Goal: Transaction & Acquisition: Book appointment/travel/reservation

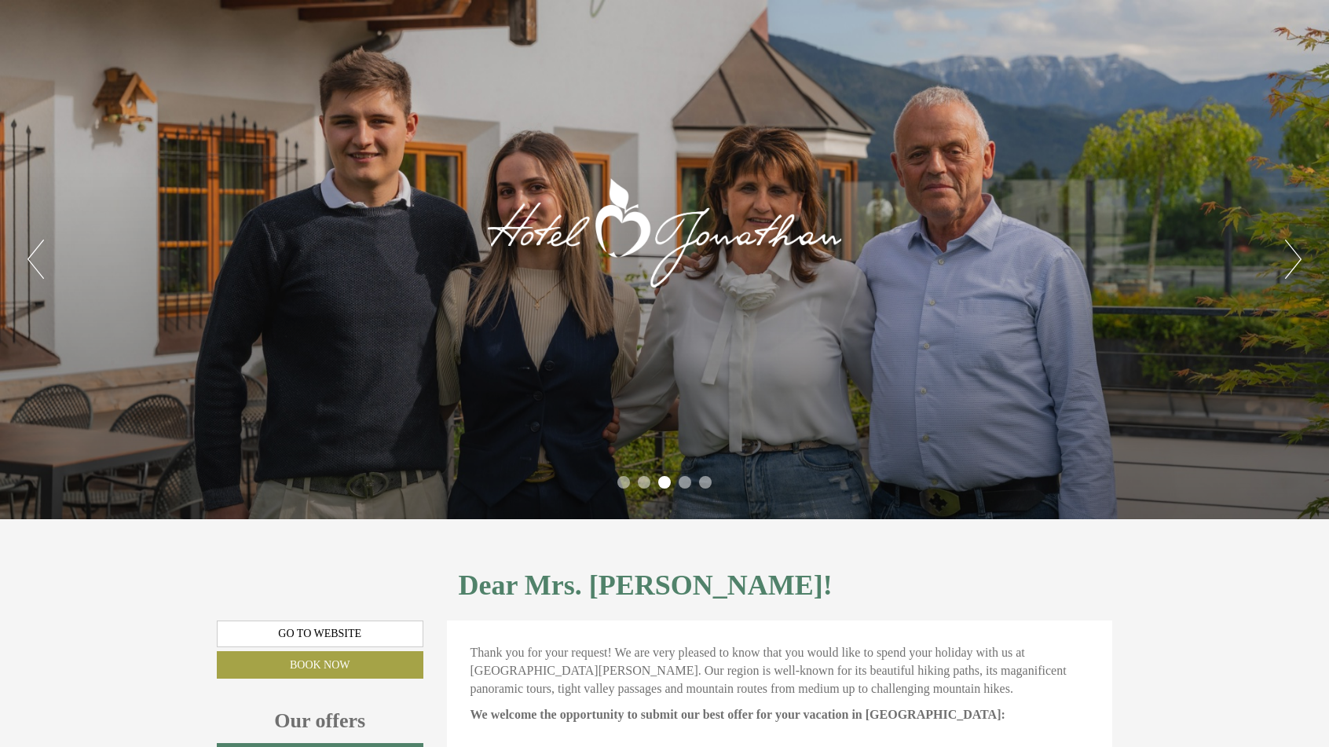
click at [1286, 269] on button "Next" at bounding box center [1293, 258] width 16 height 39
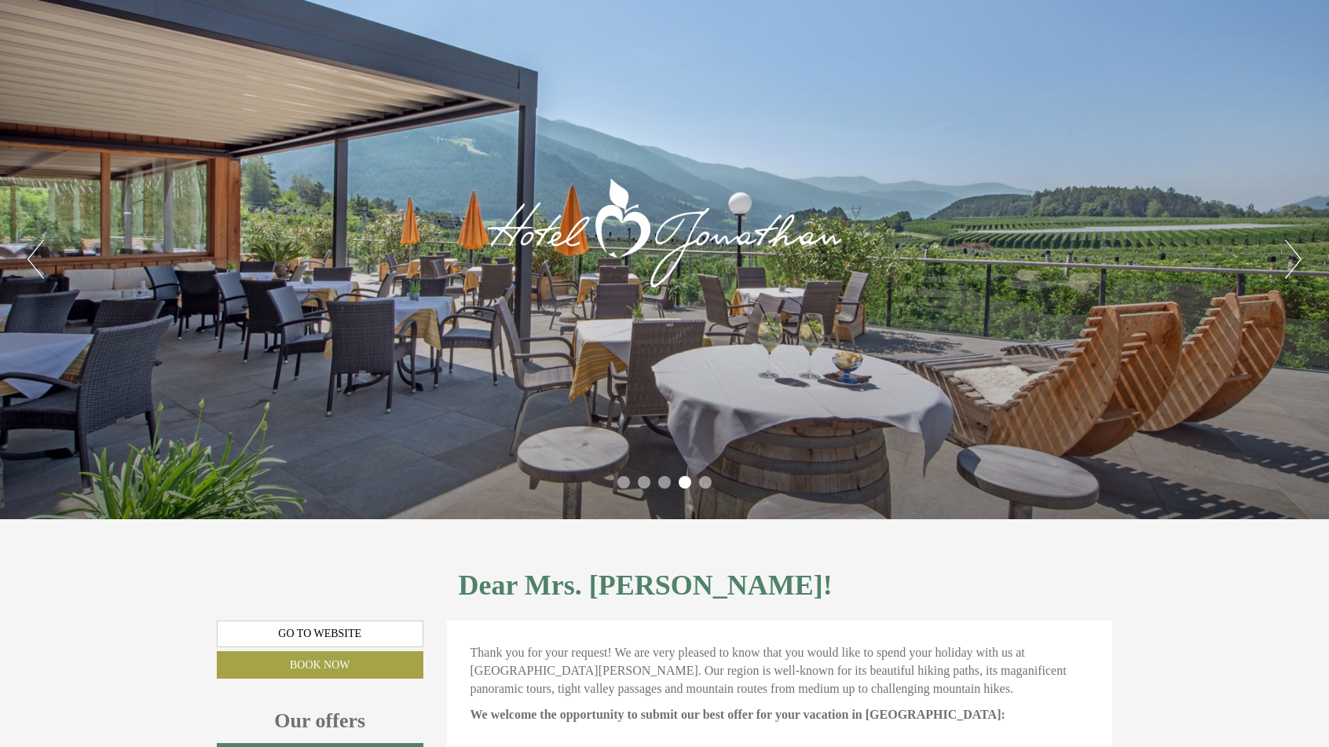
click at [1286, 269] on button "Next" at bounding box center [1293, 258] width 16 height 39
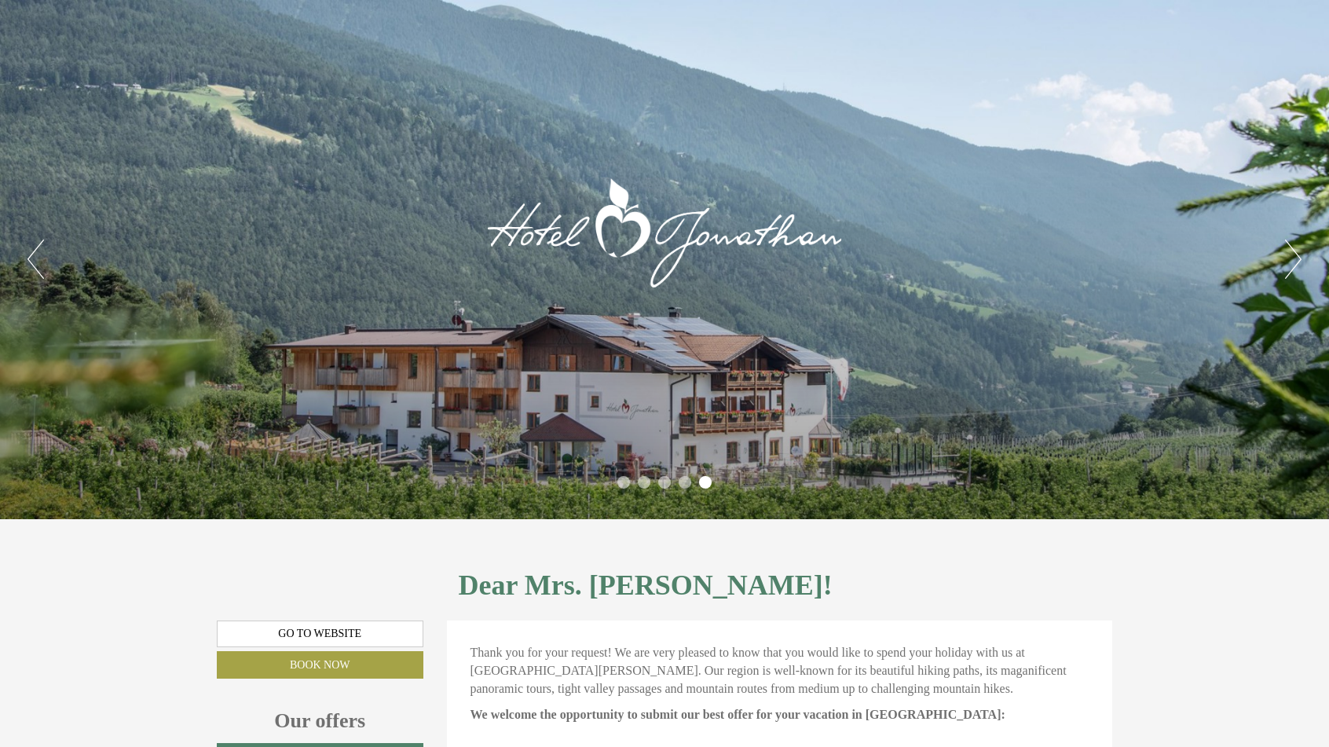
click at [1286, 269] on button "Next" at bounding box center [1293, 258] width 16 height 39
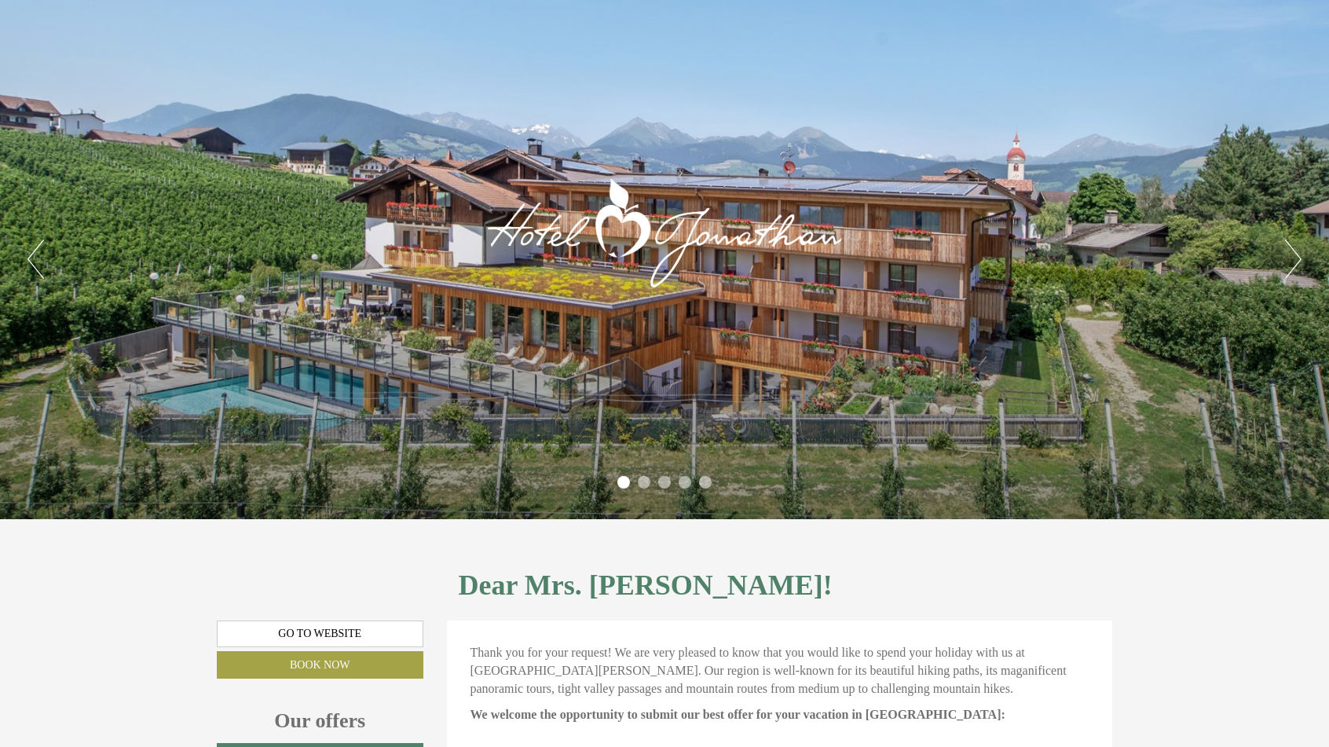
click at [1286, 270] on button "Next" at bounding box center [1293, 258] width 16 height 39
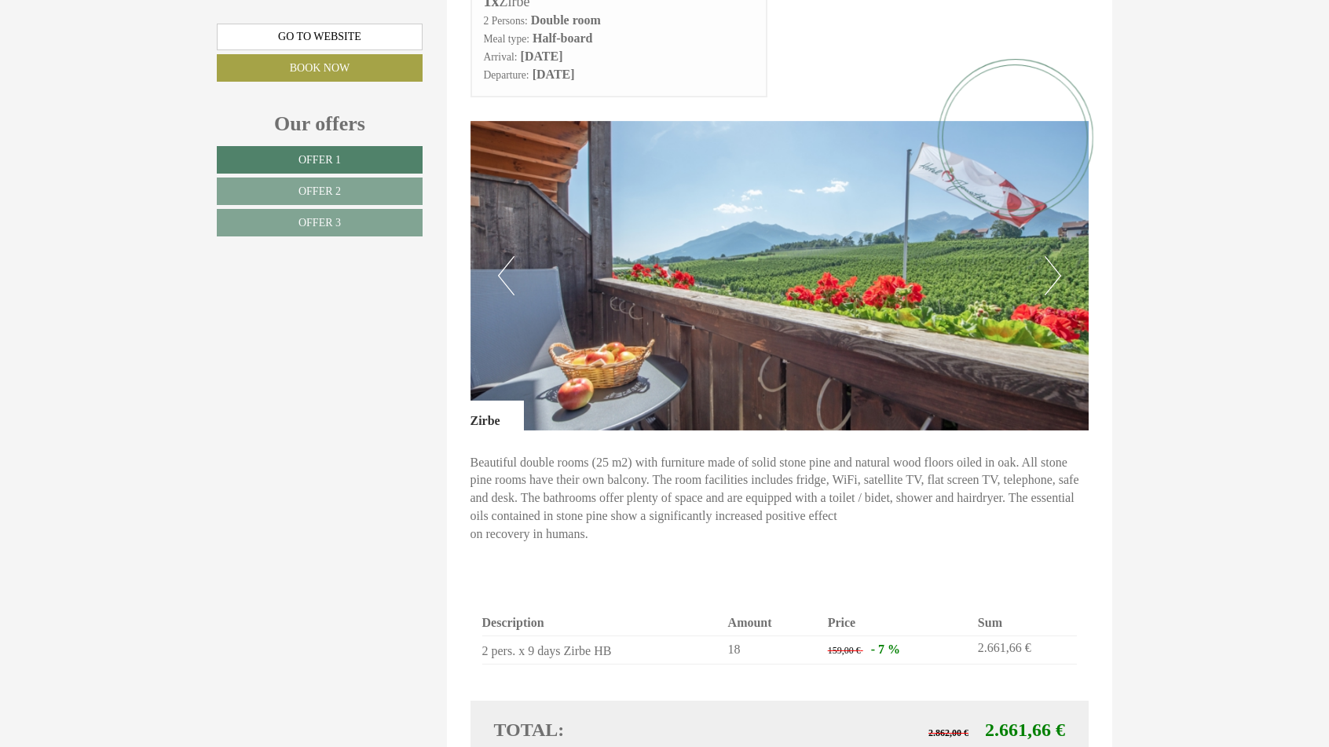
scroll to position [1906, 0]
click at [1054, 274] on button "Next" at bounding box center [1052, 274] width 16 height 39
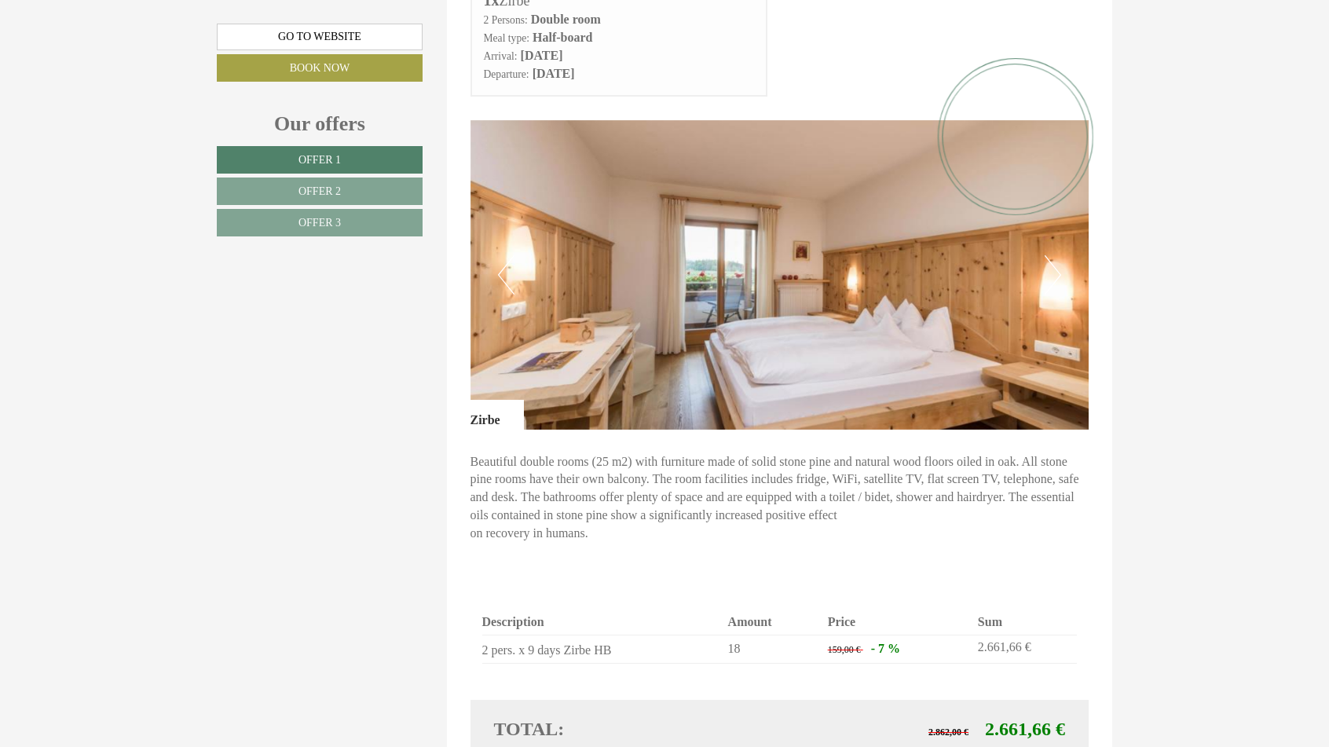
click at [1054, 274] on button "Next" at bounding box center [1052, 274] width 16 height 39
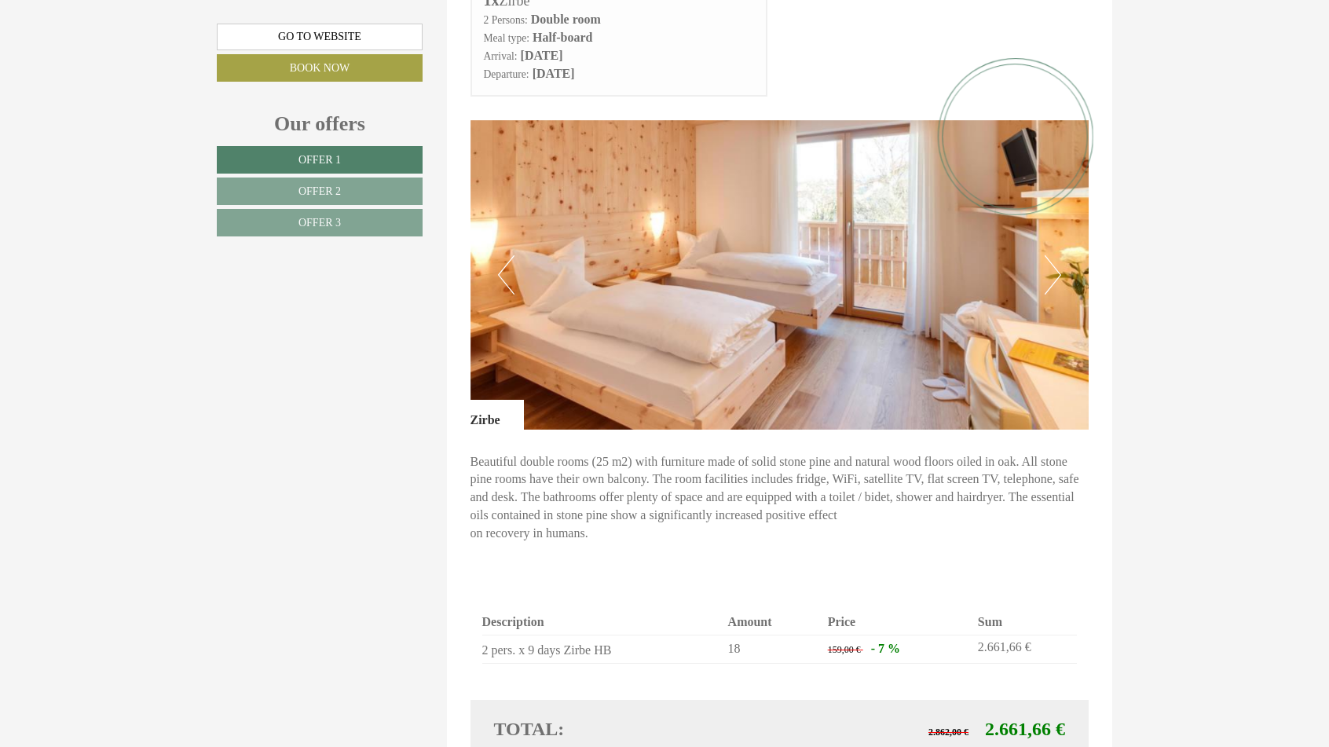
click at [1054, 274] on button "Next" at bounding box center [1052, 274] width 16 height 39
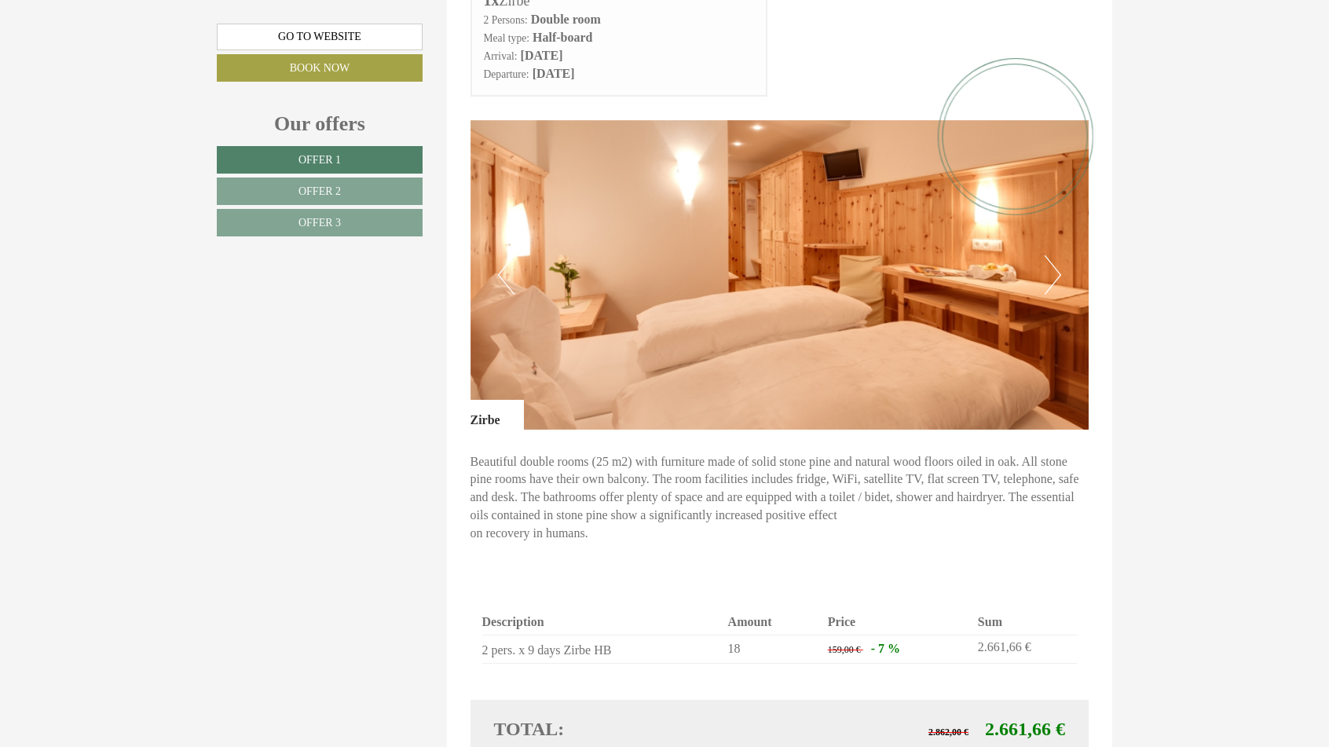
click at [1054, 274] on button "Next" at bounding box center [1052, 274] width 16 height 39
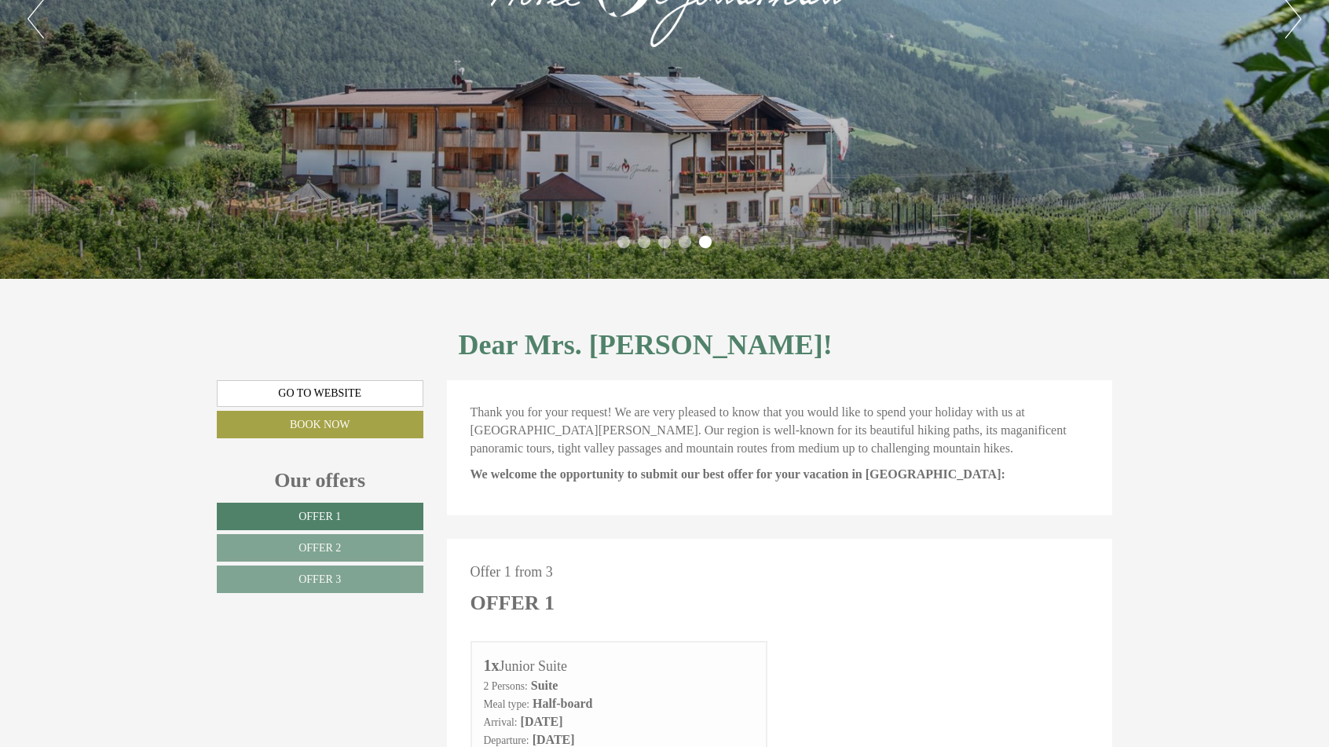
scroll to position [0, 0]
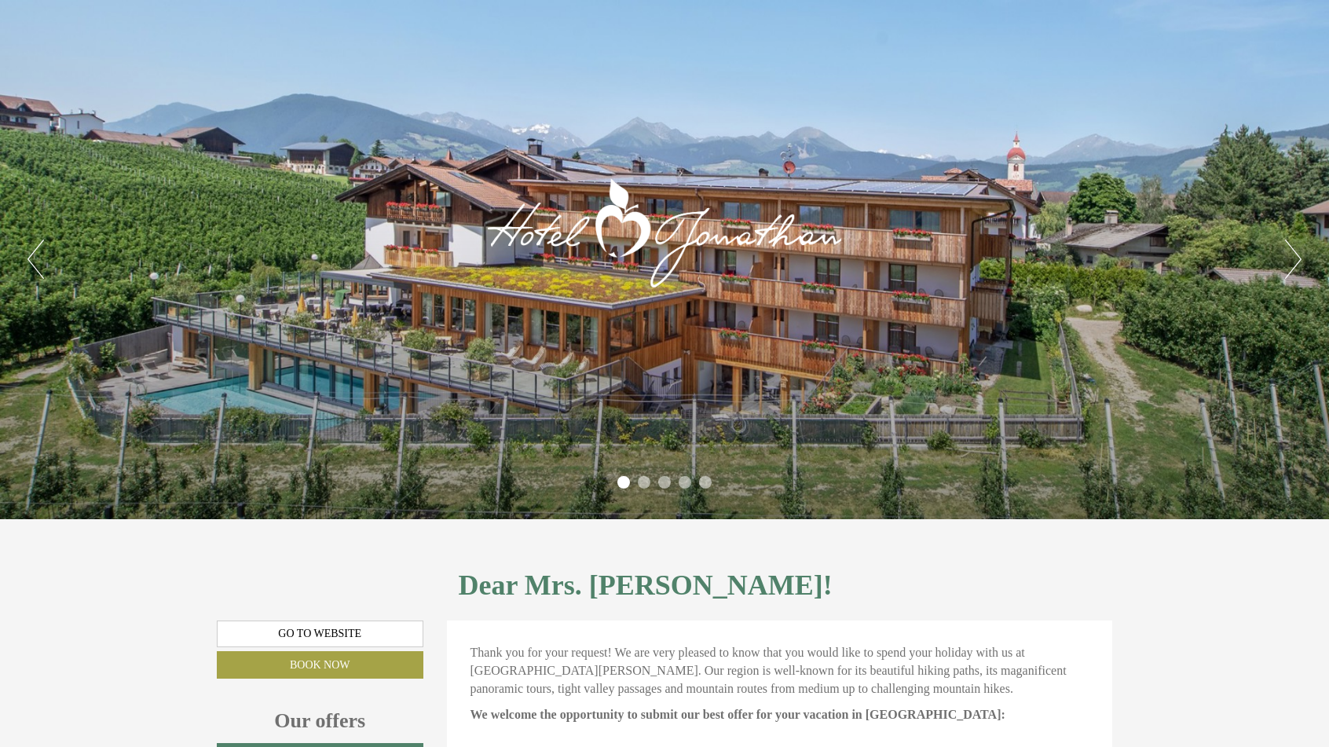
click at [202, 384] on div "Previous Next 1 2 3 4 5" at bounding box center [664, 259] width 1329 height 519
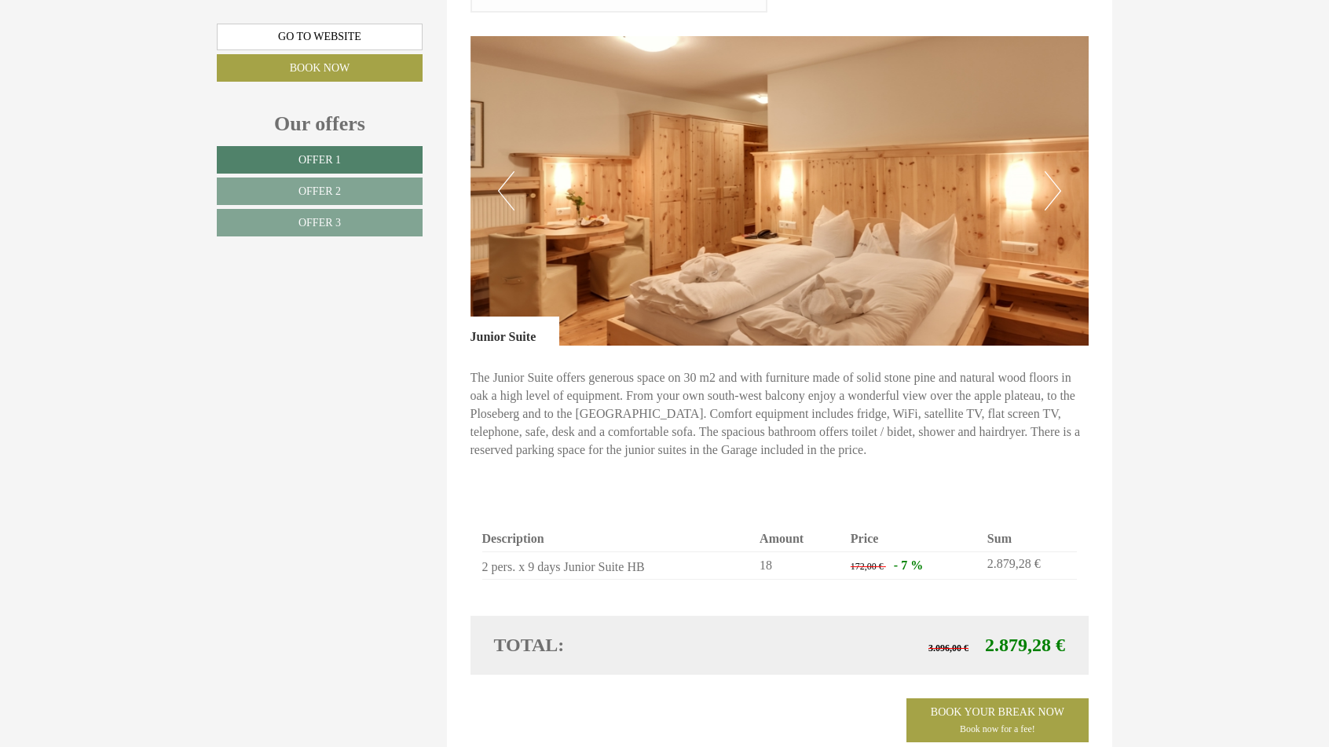
scroll to position [631, 0]
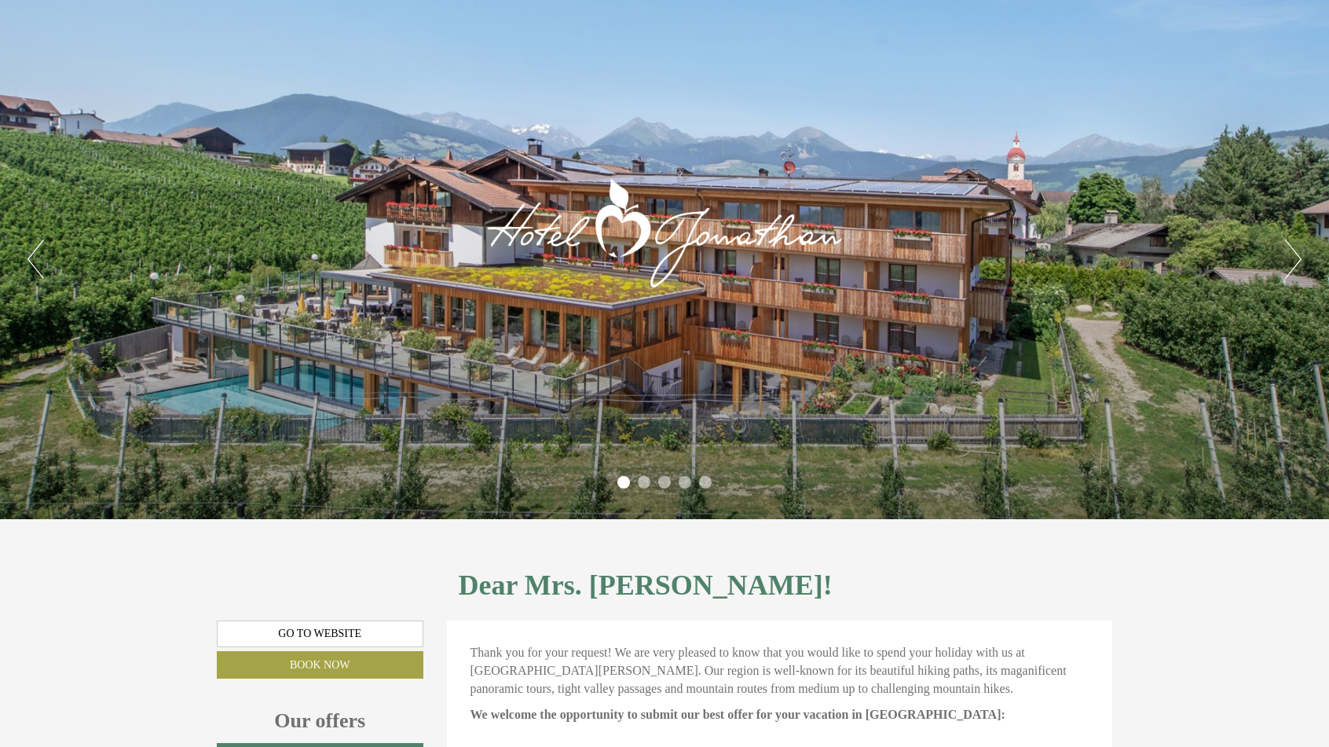
click at [1291, 266] on button "Next" at bounding box center [1293, 258] width 16 height 39
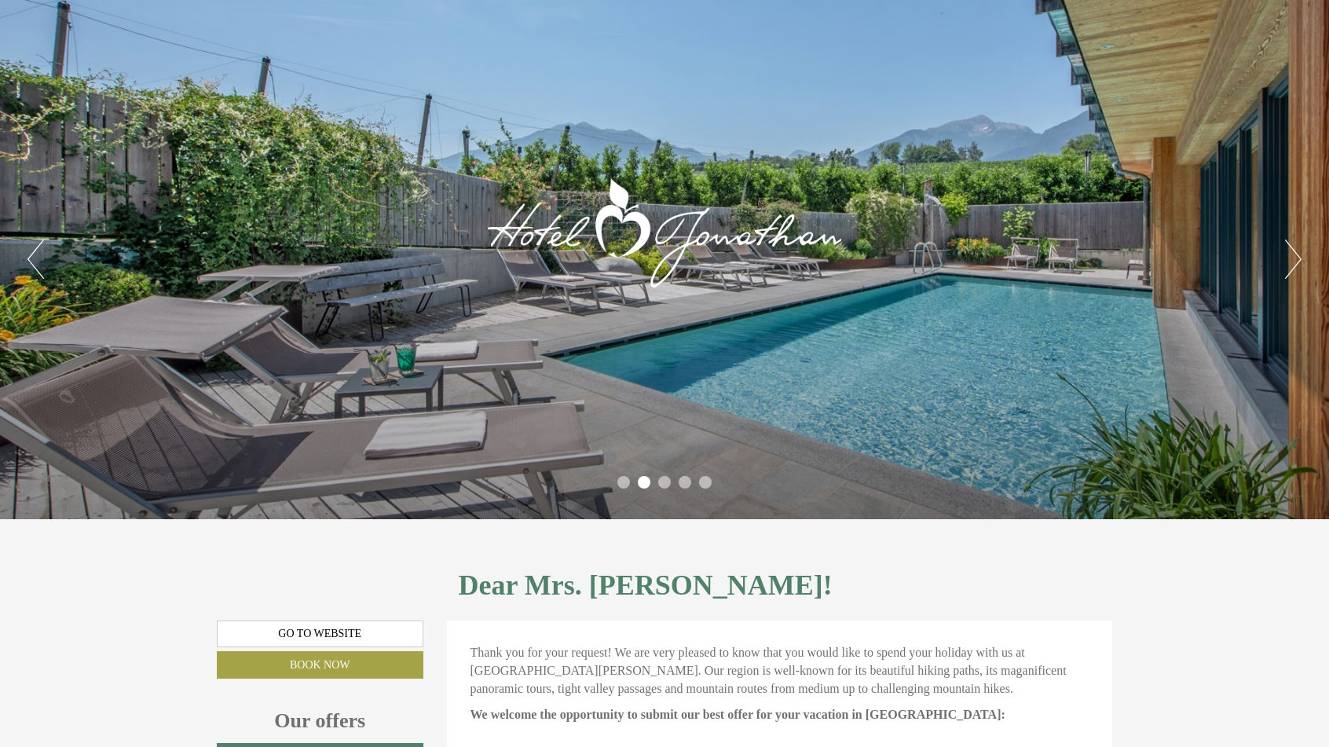
click at [1291, 266] on button "Next" at bounding box center [1293, 258] width 16 height 39
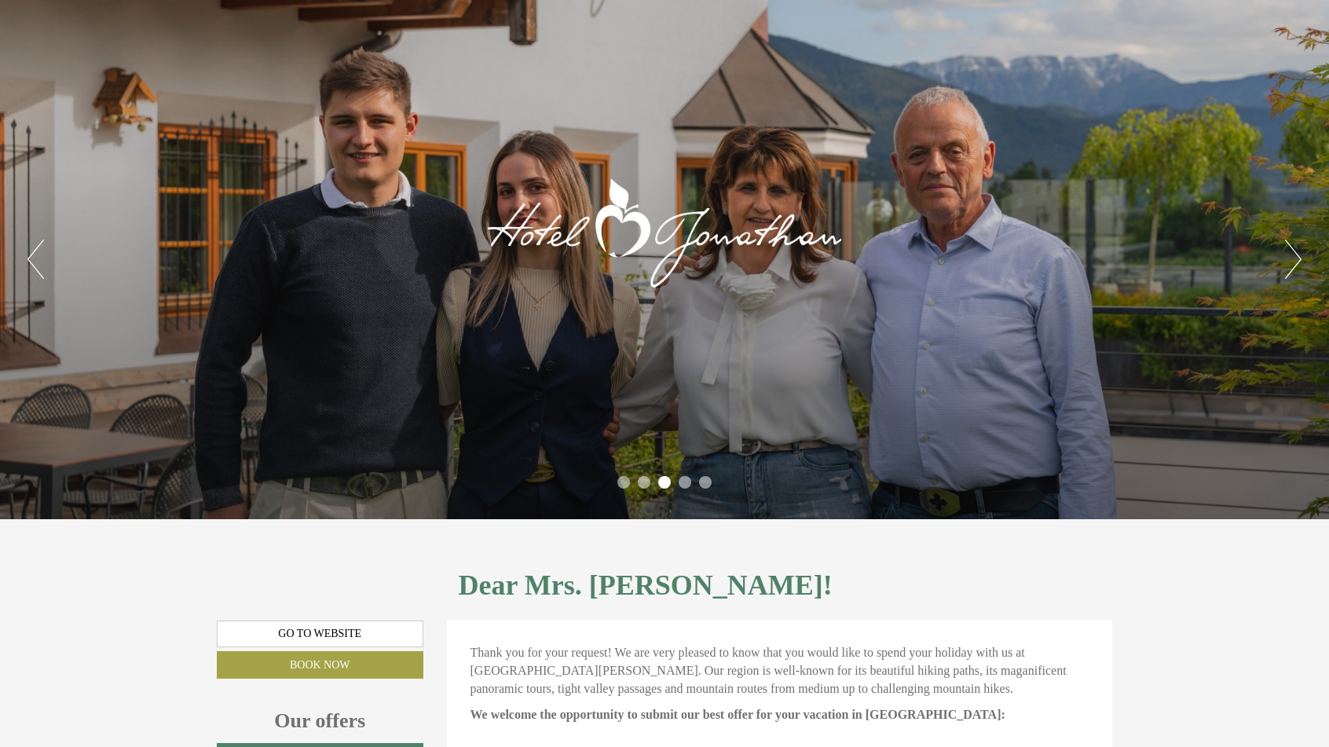
click at [1291, 266] on button "Next" at bounding box center [1293, 258] width 16 height 39
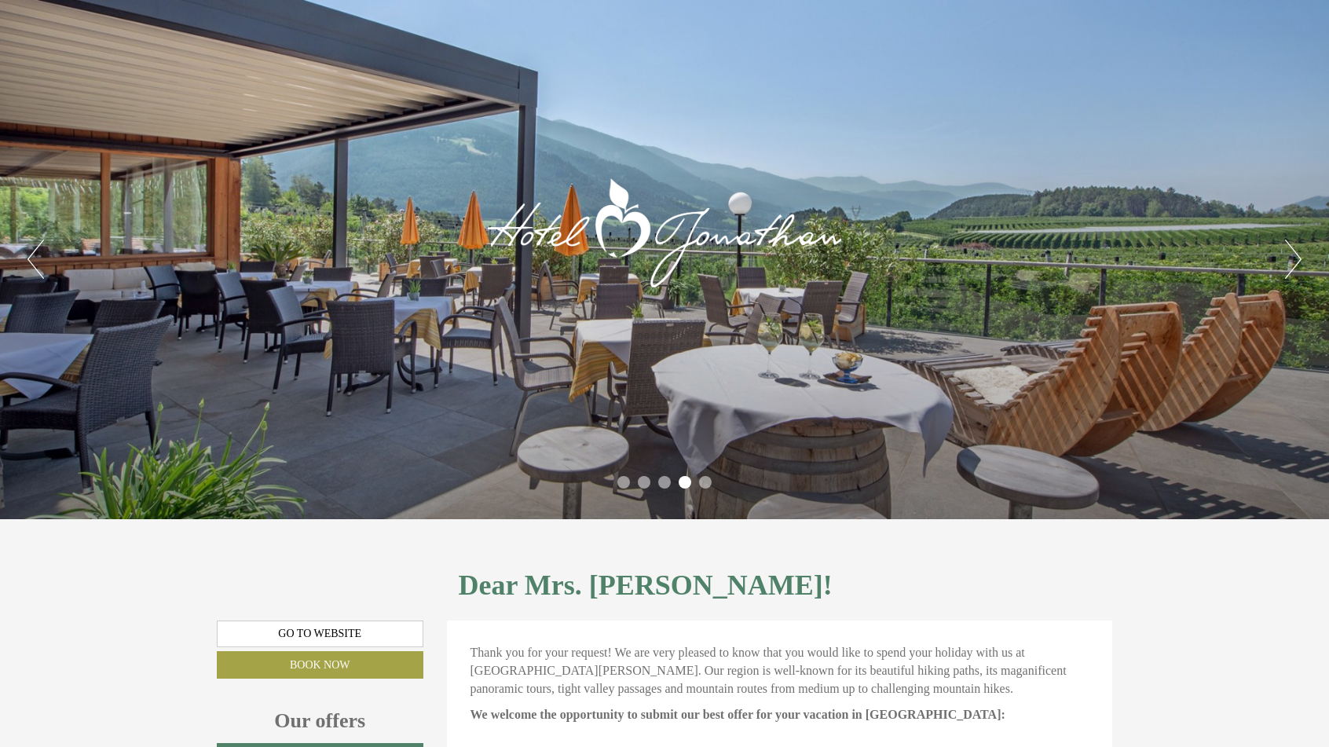
click at [1291, 266] on button "Next" at bounding box center [1293, 258] width 16 height 39
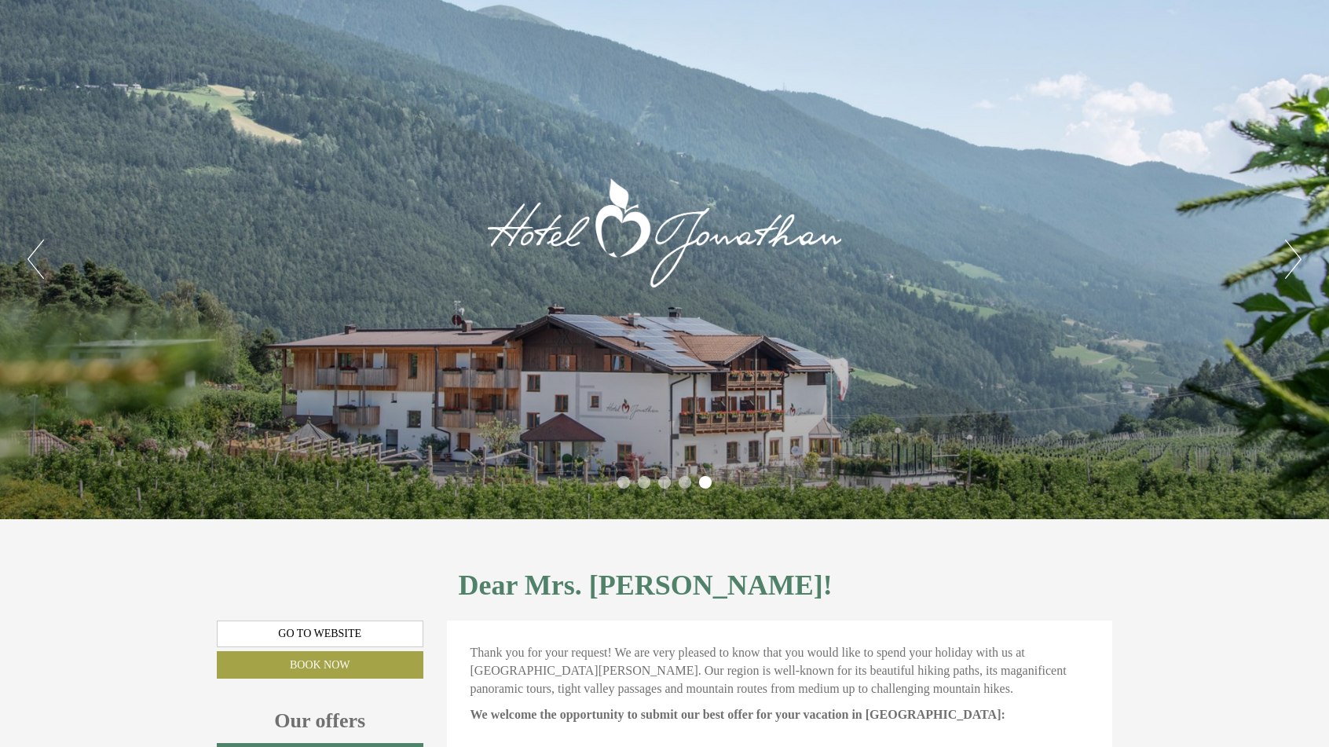
click at [1291, 266] on button "Next" at bounding box center [1293, 258] width 16 height 39
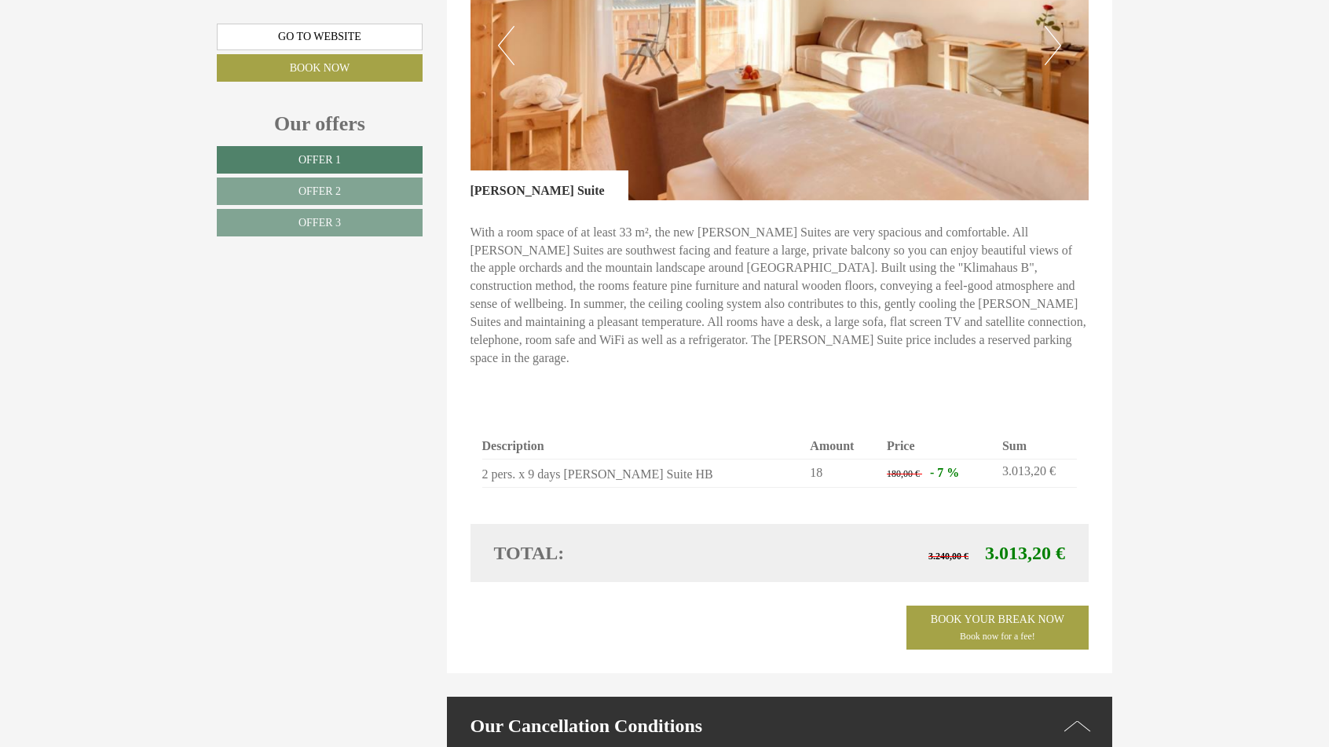
scroll to position [2823, 0]
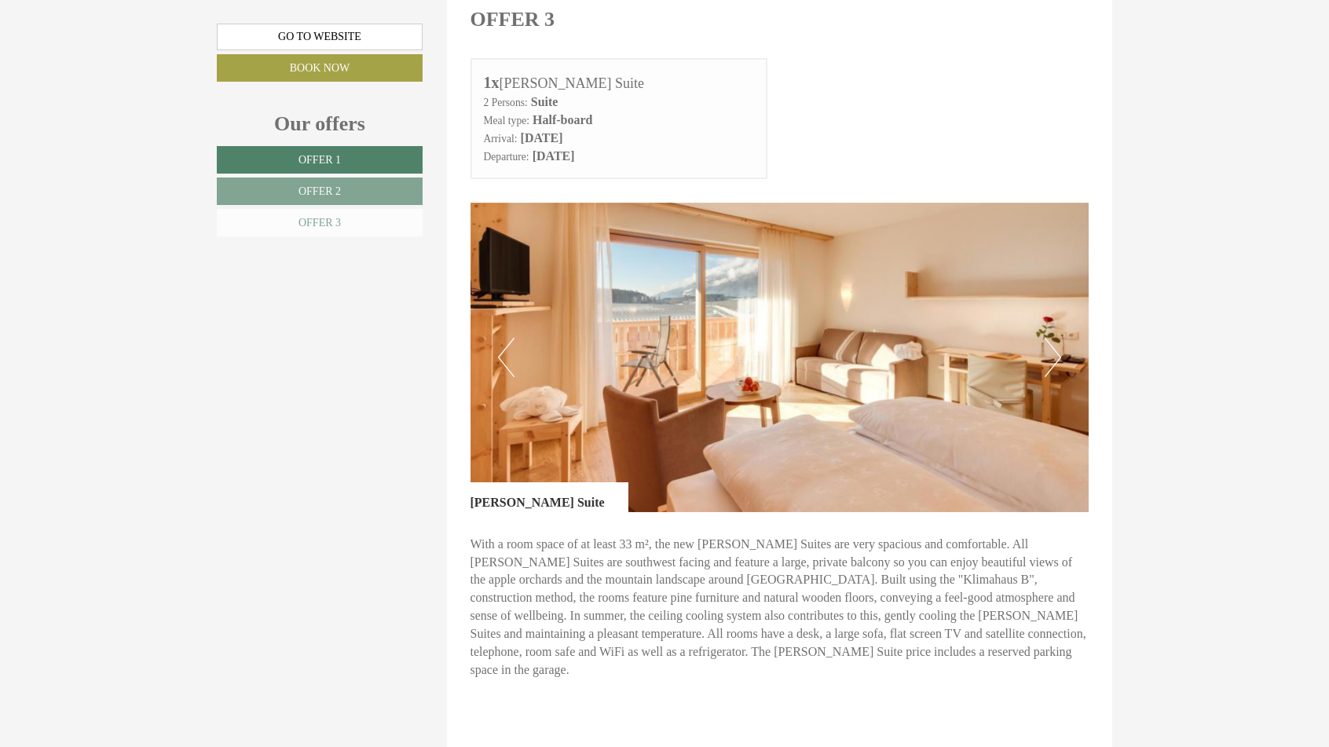
click at [331, 225] on span "Offer 3" at bounding box center [319, 223] width 42 height 12
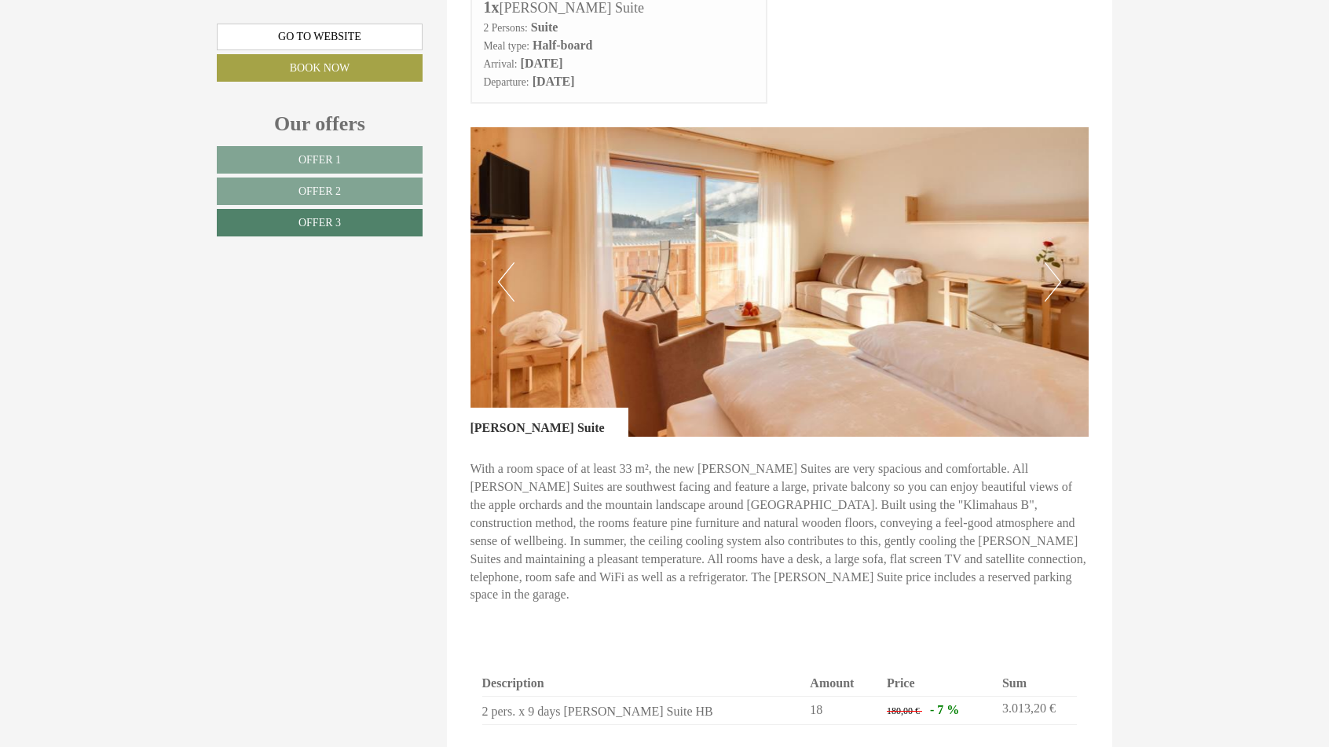
scroll to position [919, 0]
